Goal: Obtain resource: Obtain resource

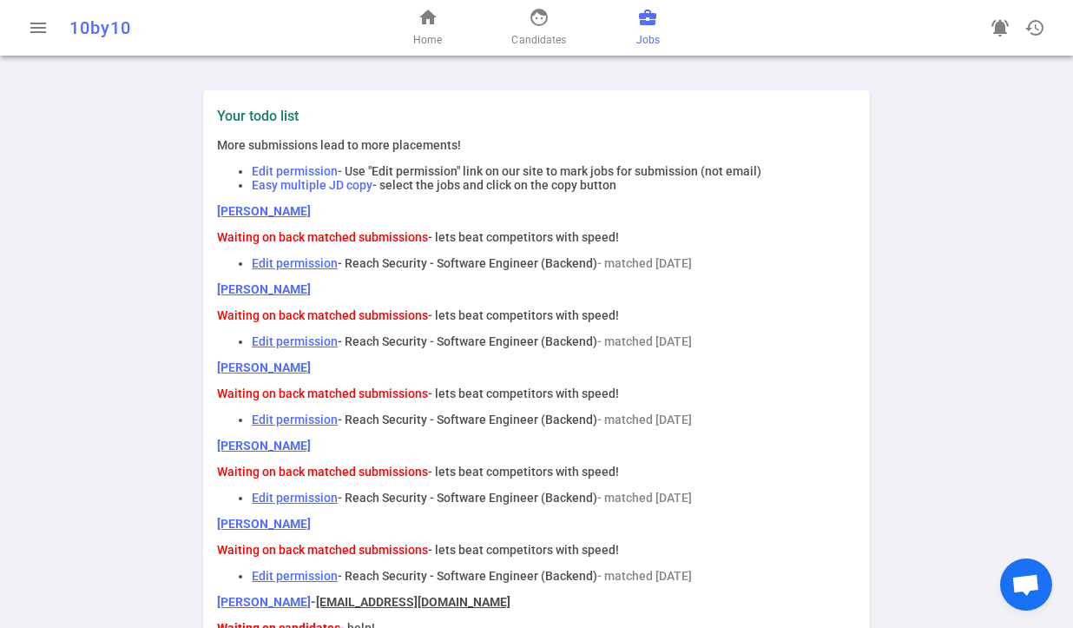
click at [647, 35] on span "Jobs" at bounding box center [647, 39] width 23 height 17
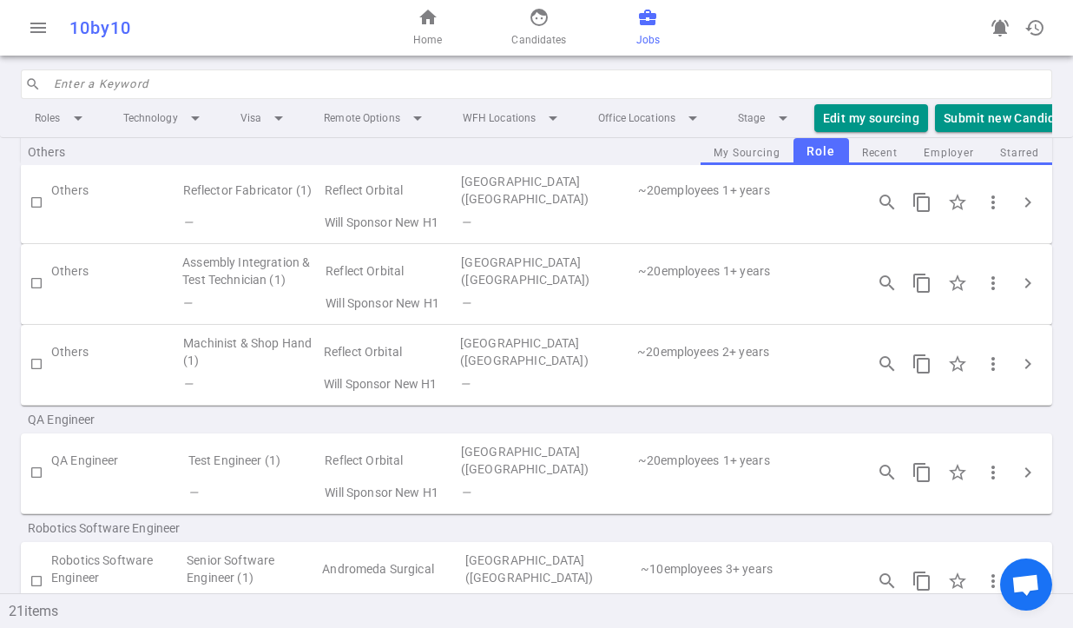
scroll to position [1650, 0]
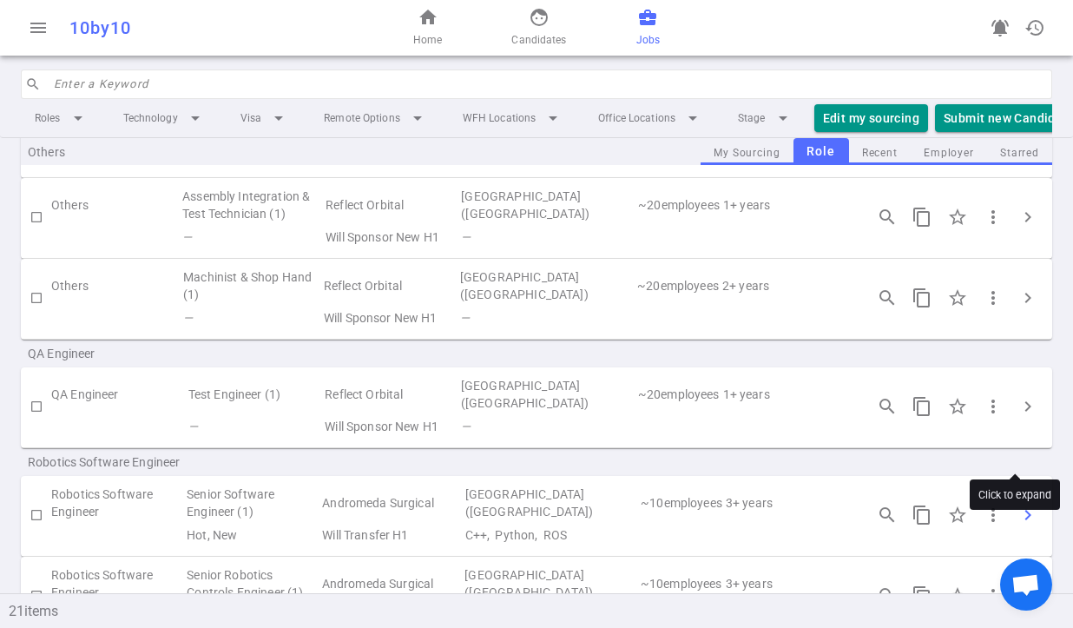
click at [1028, 497] on button "chevron_right" at bounding box center [1027, 514] width 35 height 35
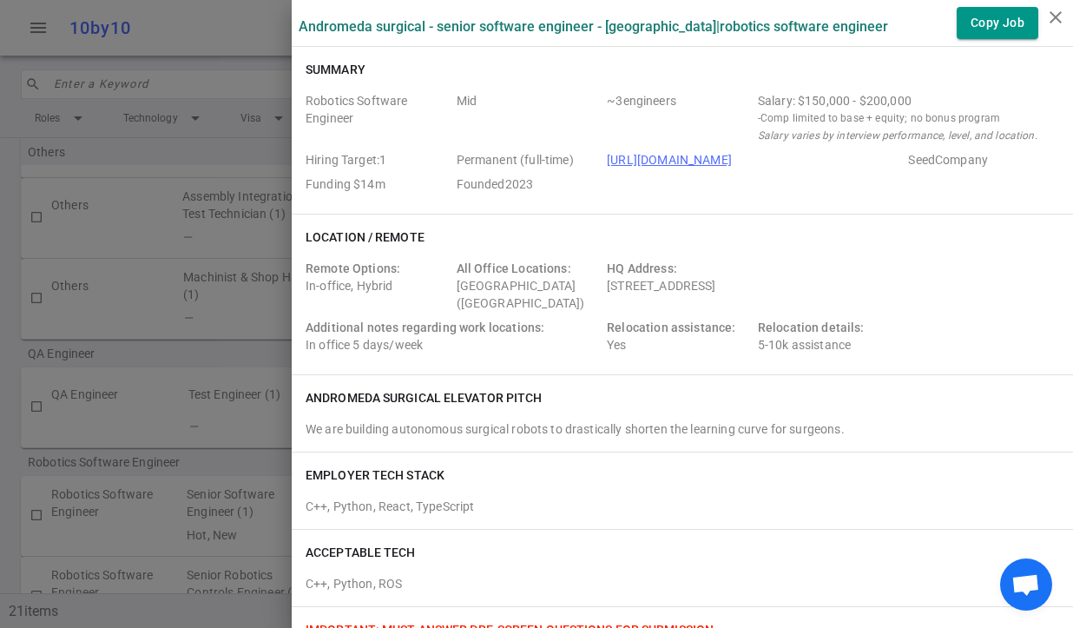
click at [79, 544] on div at bounding box center [536, 314] width 1073 height 628
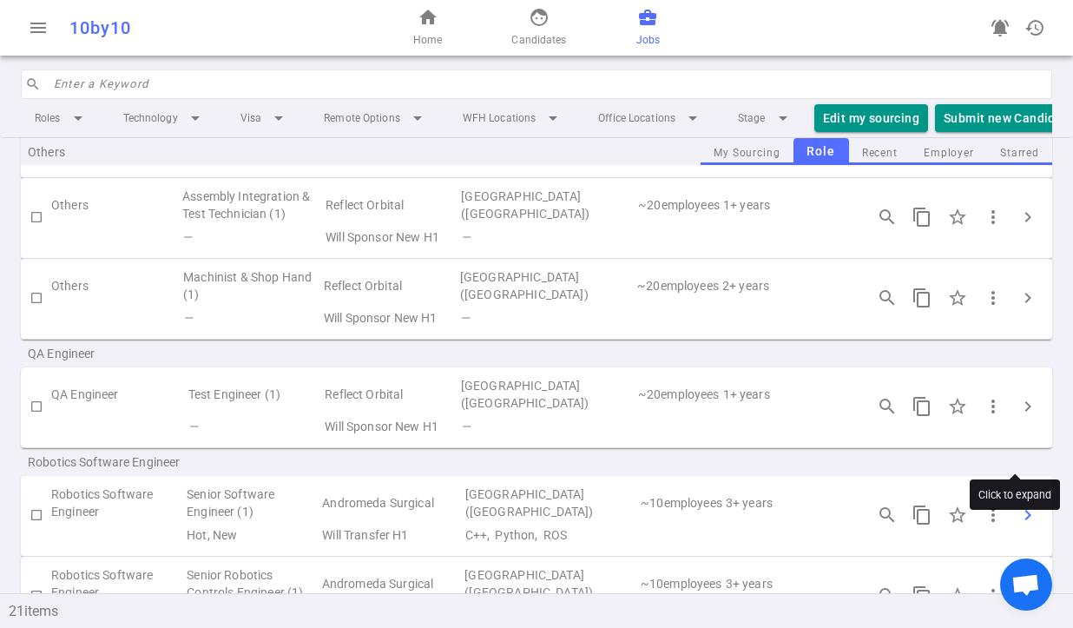
click at [1017, 504] on span "chevron_right" at bounding box center [1027, 514] width 21 height 21
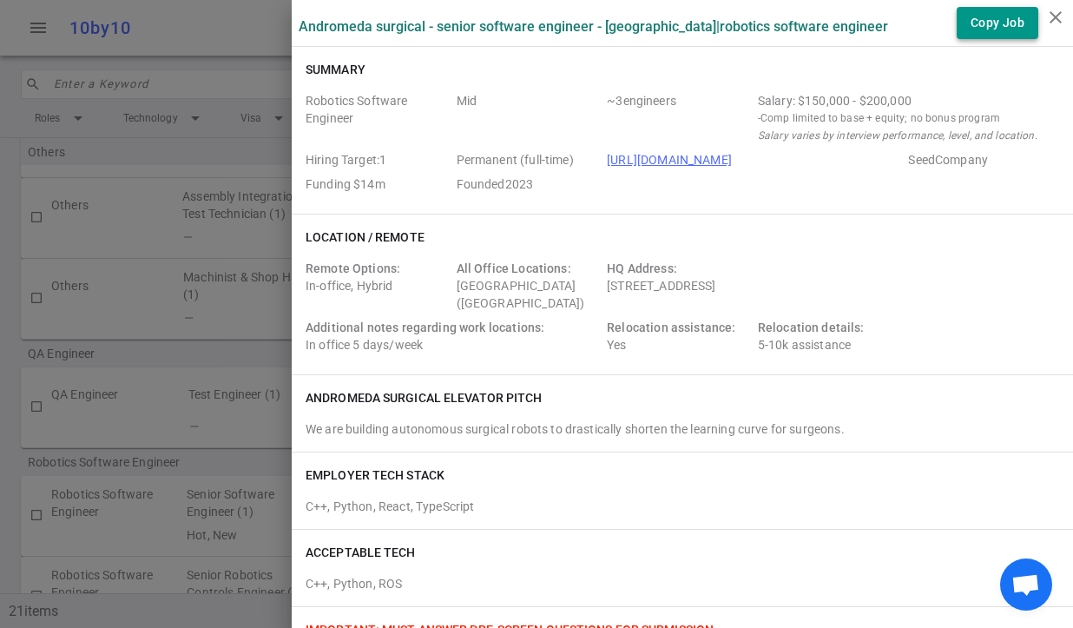
click at [972, 28] on button "Copy Job" at bounding box center [997, 23] width 82 height 32
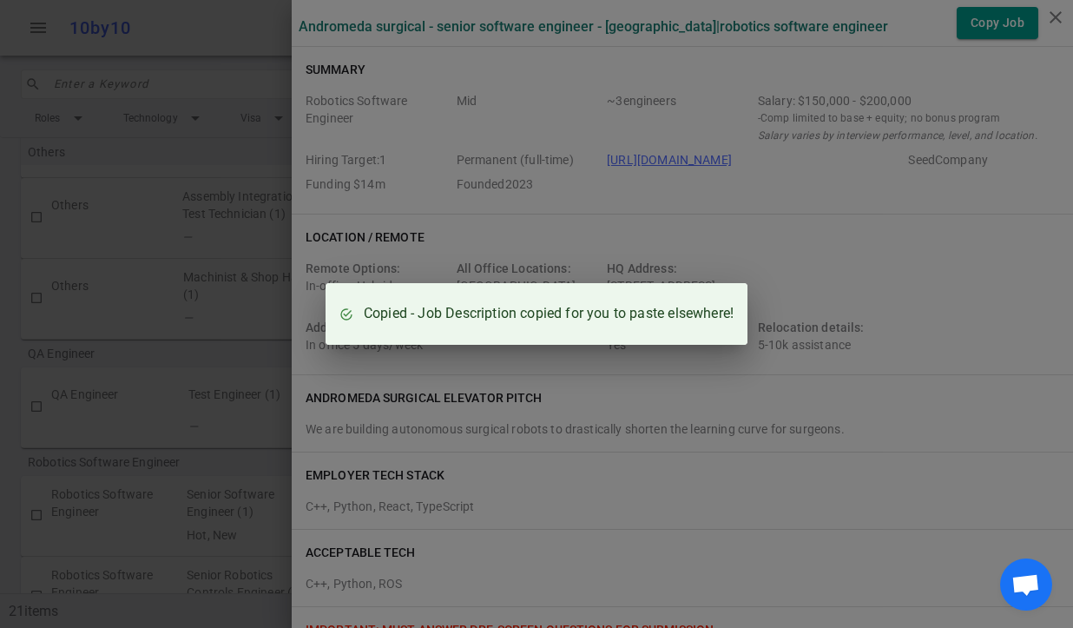
click at [211, 457] on div "Copied - Job Description copied for you to paste elsewhere!" at bounding box center [536, 314] width 1073 height 628
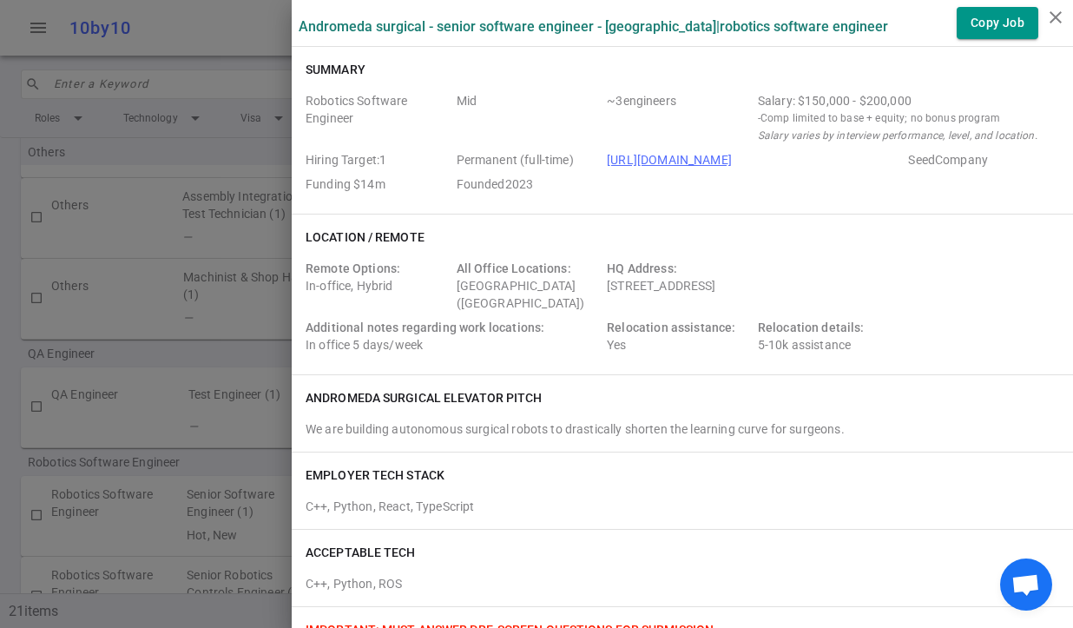
click at [211, 456] on div at bounding box center [536, 314] width 1073 height 628
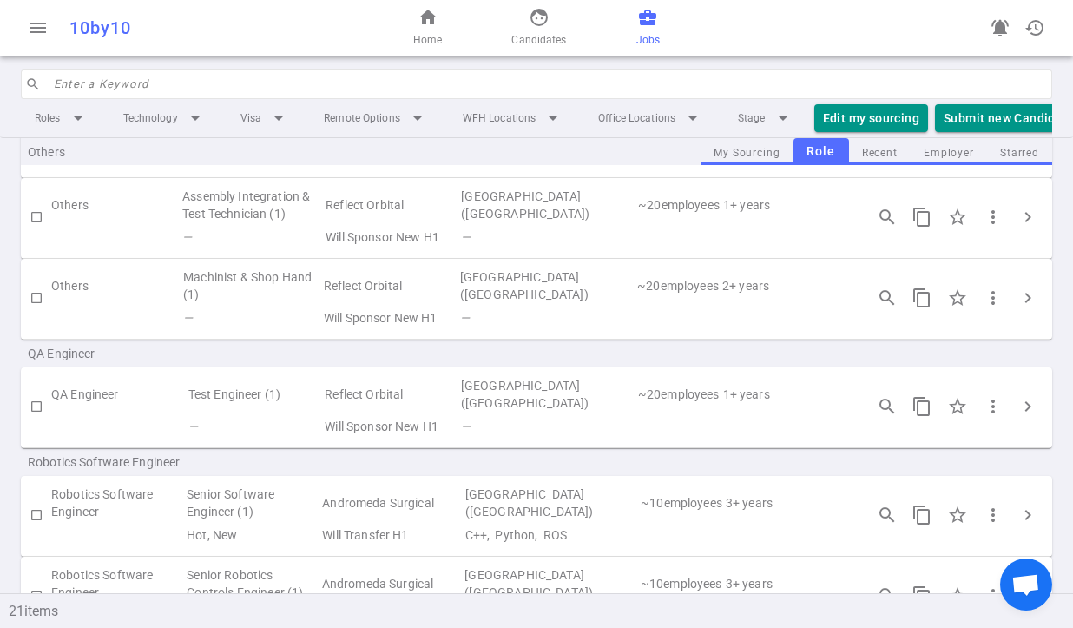
click at [136, 563] on td "Robotics Software Engineer" at bounding box center [118, 583] width 134 height 40
click at [1019, 585] on span "chevron_right" at bounding box center [1027, 595] width 21 height 21
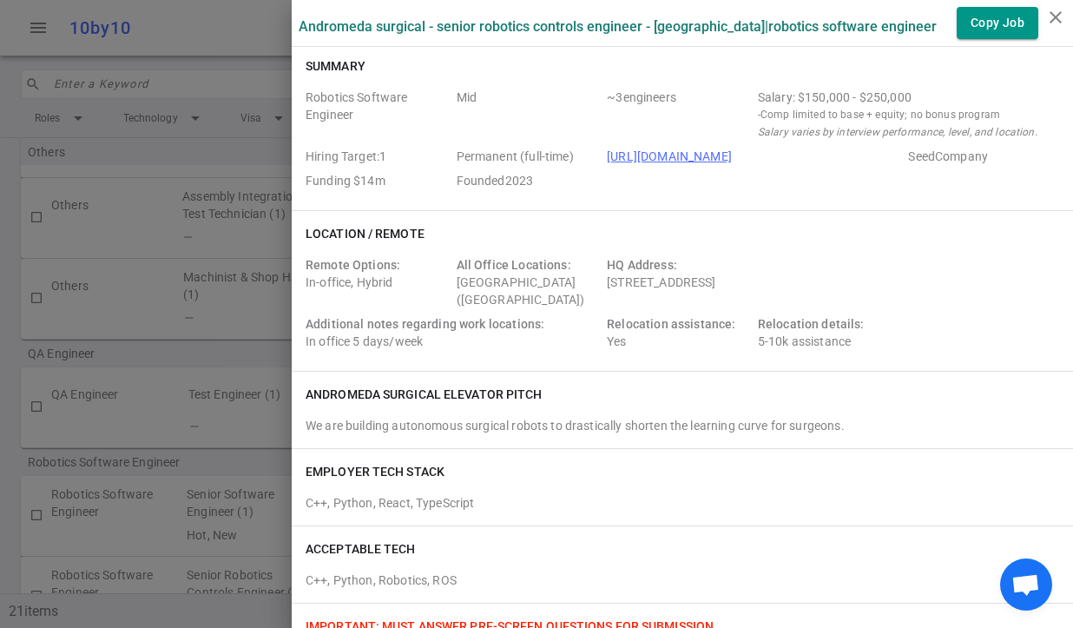
scroll to position [0, 0]
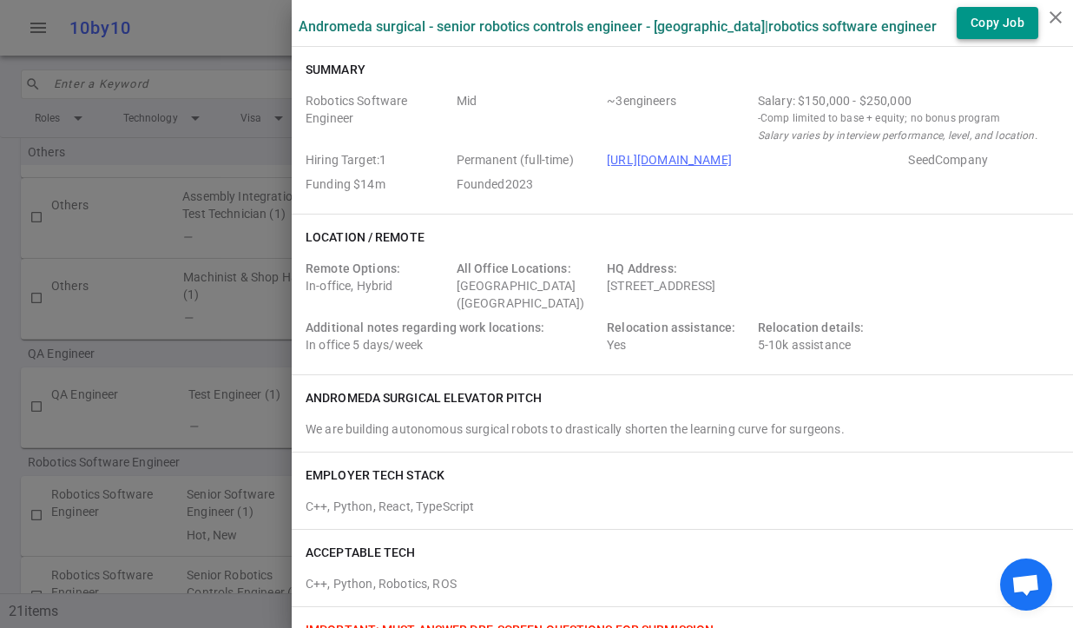
click at [983, 23] on button "Copy Job" at bounding box center [997, 23] width 82 height 32
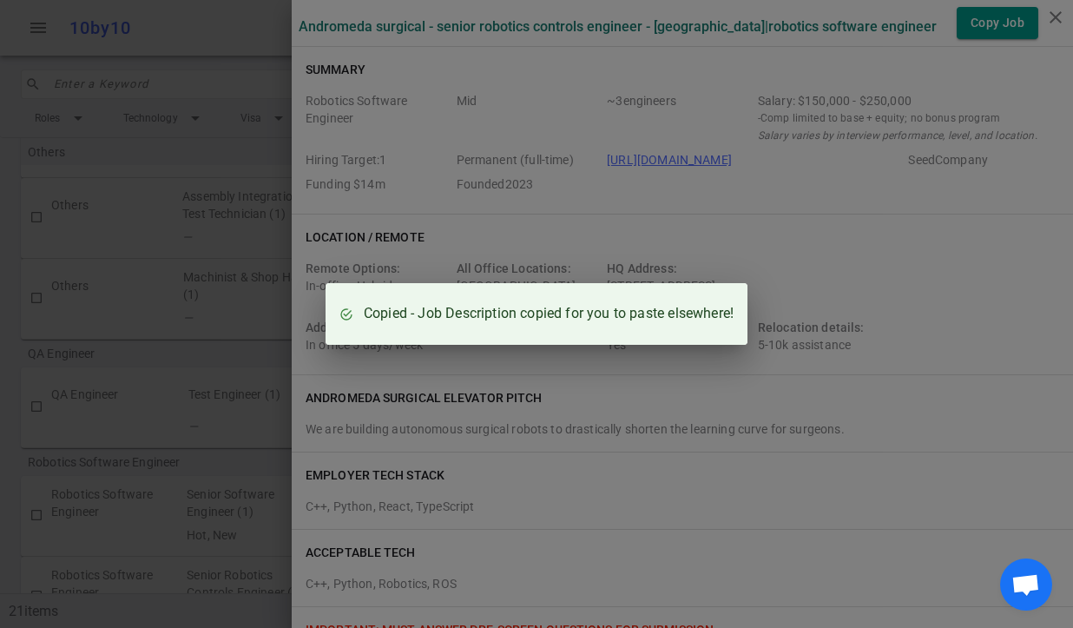
click at [1040, 45] on div "Copied - Job Description copied for you to paste elsewhere!" at bounding box center [536, 314] width 1073 height 628
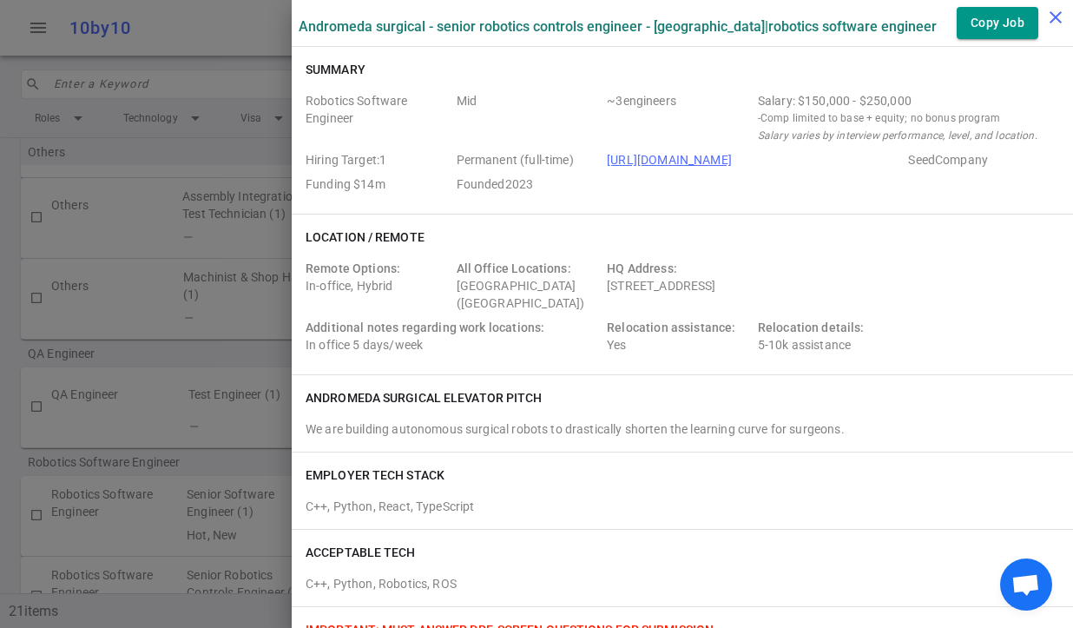
click at [1046, 16] on icon "close" at bounding box center [1055, 17] width 21 height 21
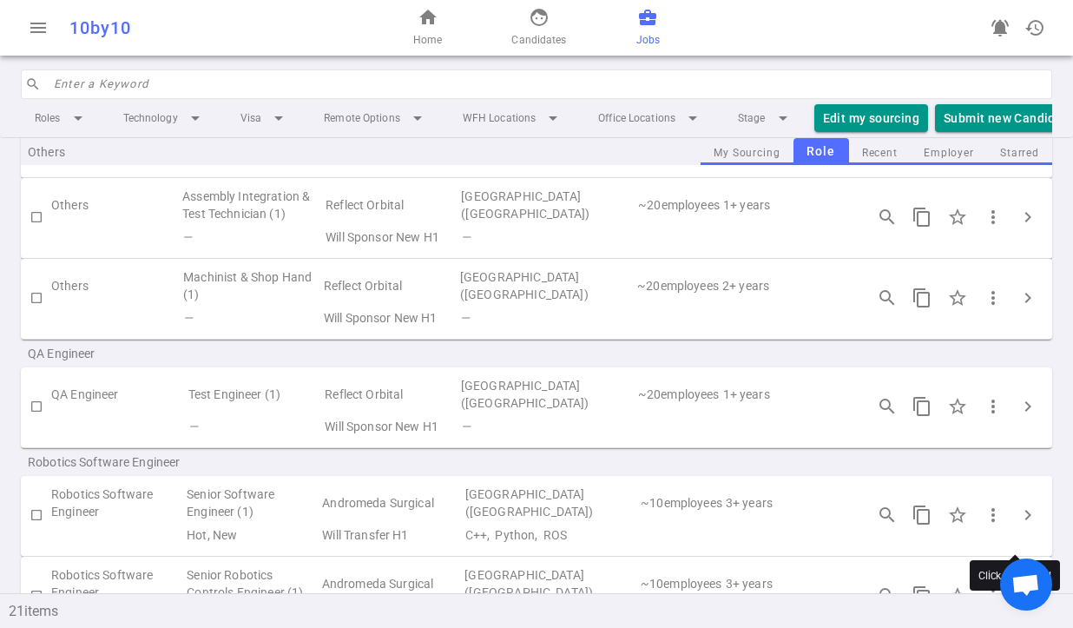
click at [1019, 585] on span "chevron_right" at bounding box center [1027, 595] width 21 height 21
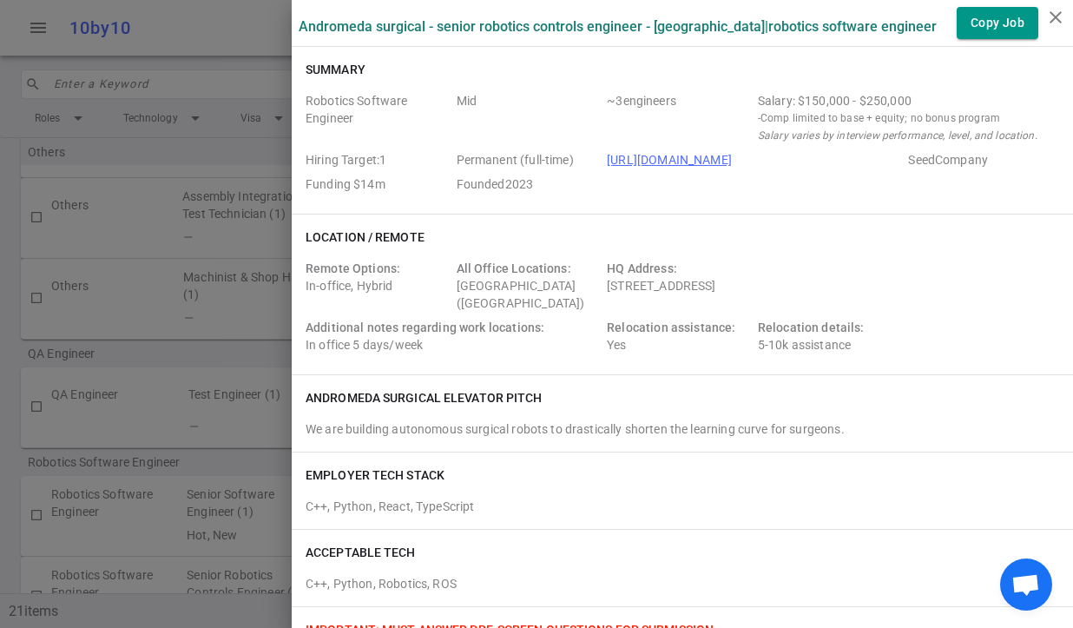
click at [259, 391] on div at bounding box center [536, 314] width 1073 height 628
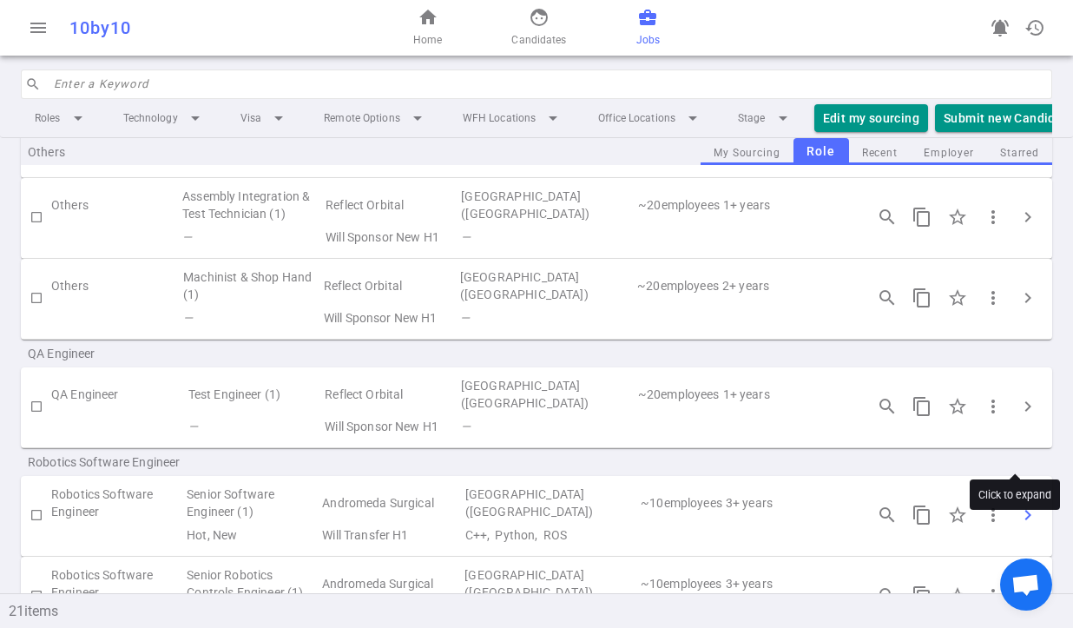
click at [1017, 504] on span "chevron_right" at bounding box center [1027, 514] width 21 height 21
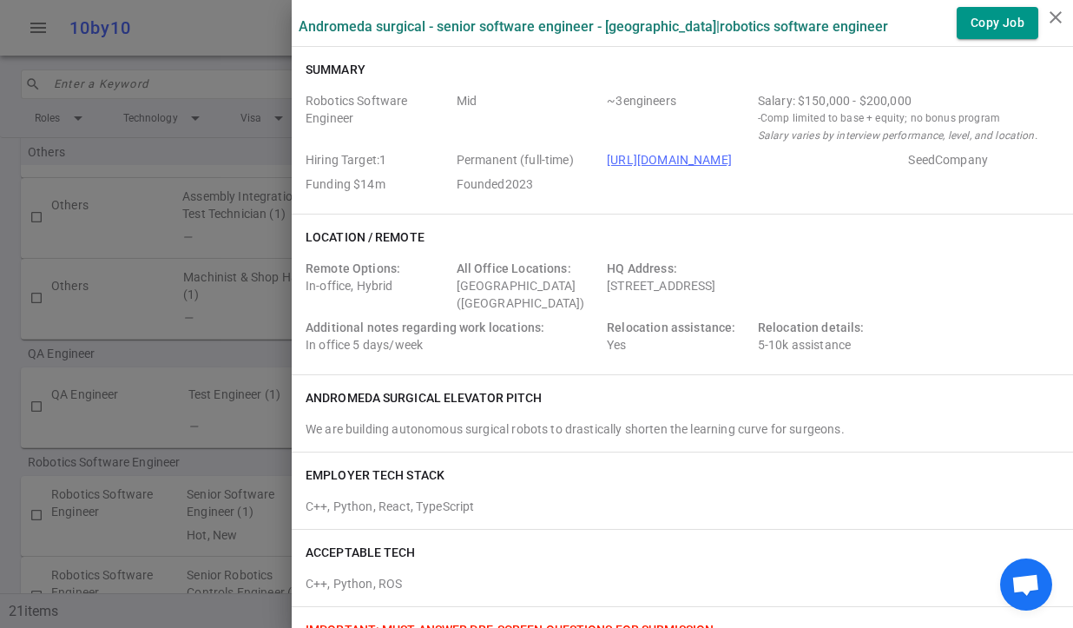
click at [249, 398] on div at bounding box center [536, 314] width 1073 height 628
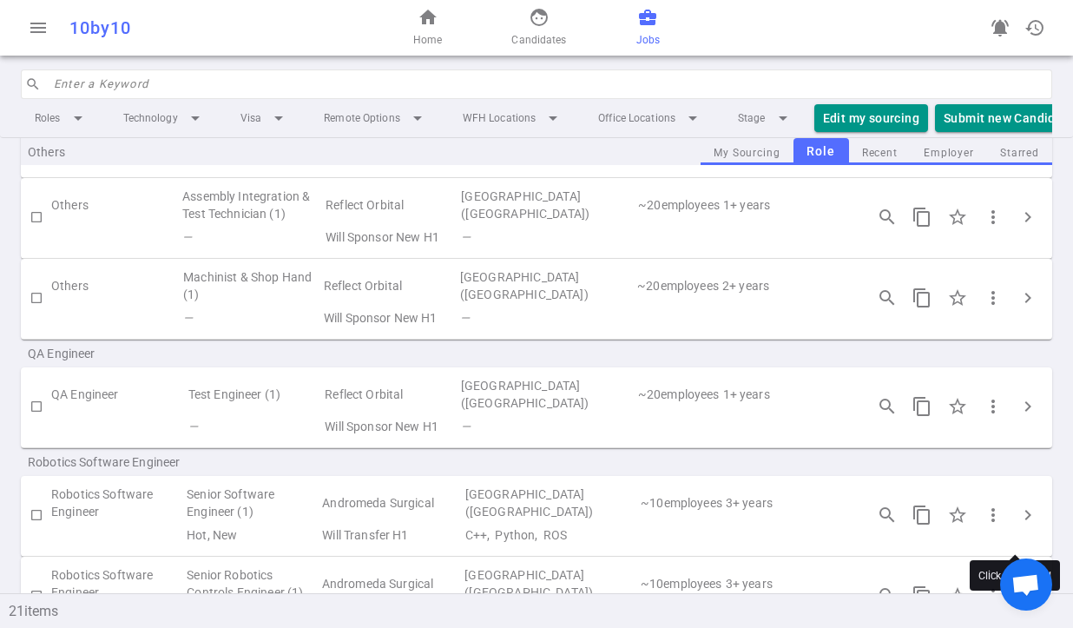
click at [1017, 585] on span "chevron_right" at bounding box center [1027, 595] width 21 height 21
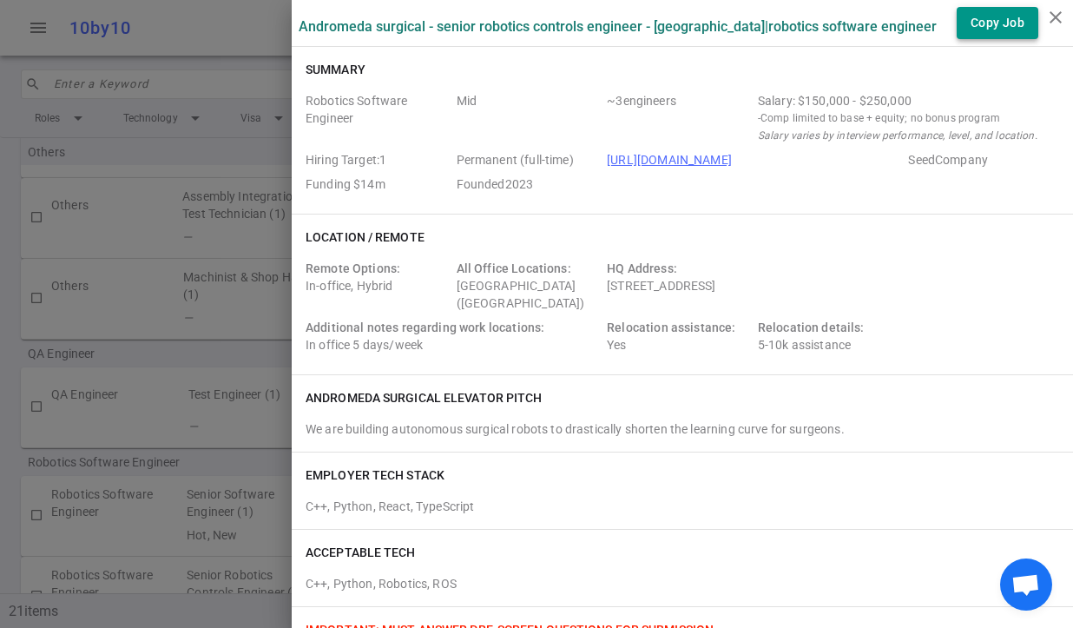
click at [967, 22] on button "Copy Job" at bounding box center [997, 23] width 82 height 32
